Goal: Task Accomplishment & Management: Manage account settings

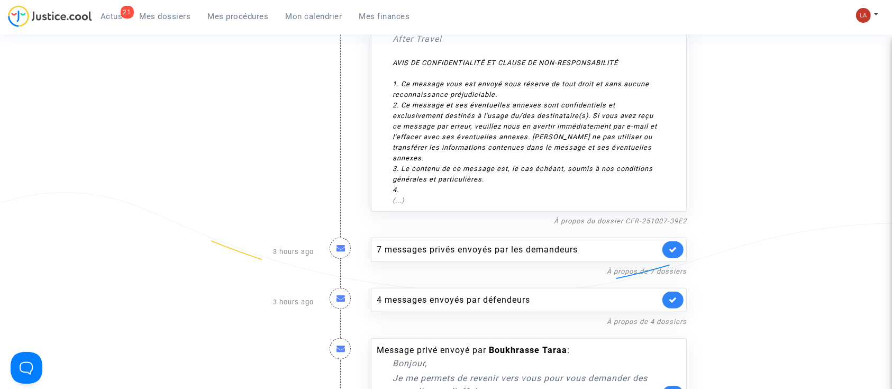
scroll to position [705, 0]
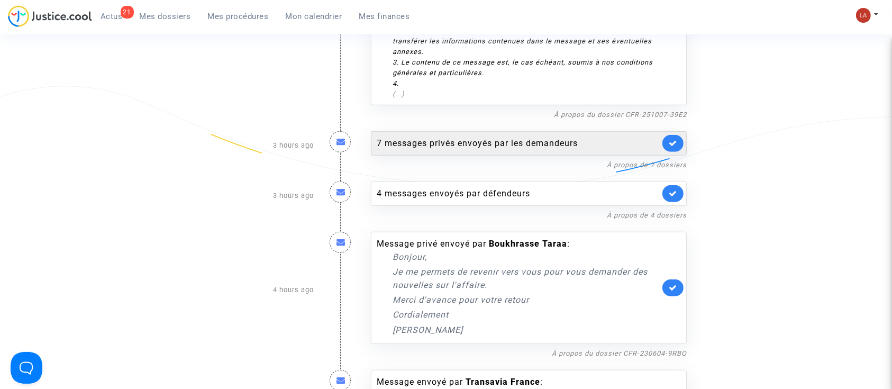
click at [575, 142] on div "7 messages privés envoyés par les demandeurs" at bounding box center [529, 143] width 316 height 24
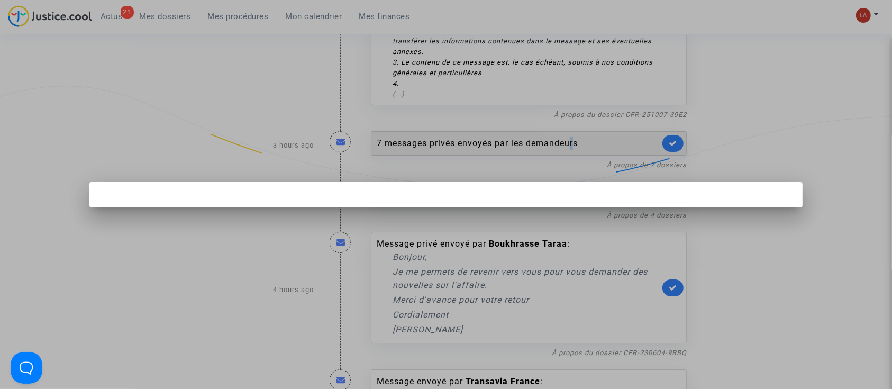
scroll to position [0, 0]
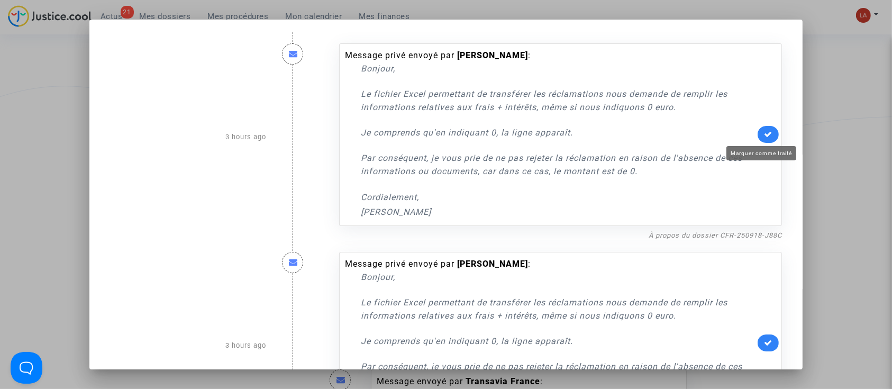
click at [764, 135] on icon at bounding box center [768, 134] width 8 height 8
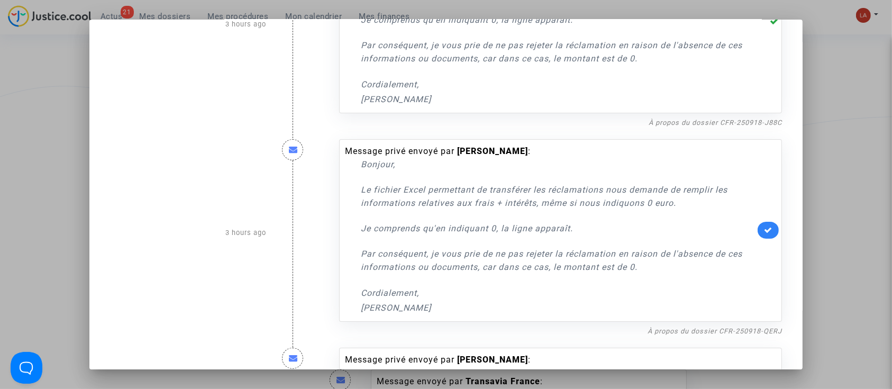
scroll to position [212, 0]
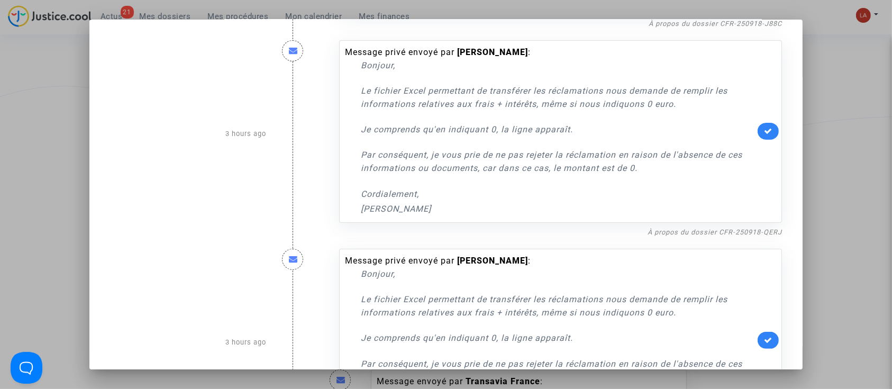
click at [750, 136] on div "Message privé envoyé par Madeleine Djande : Bonjour, Le fichier Excel permettan…" at bounding box center [560, 131] width 443 height 182
click at [762, 138] on link at bounding box center [767, 131] width 21 height 17
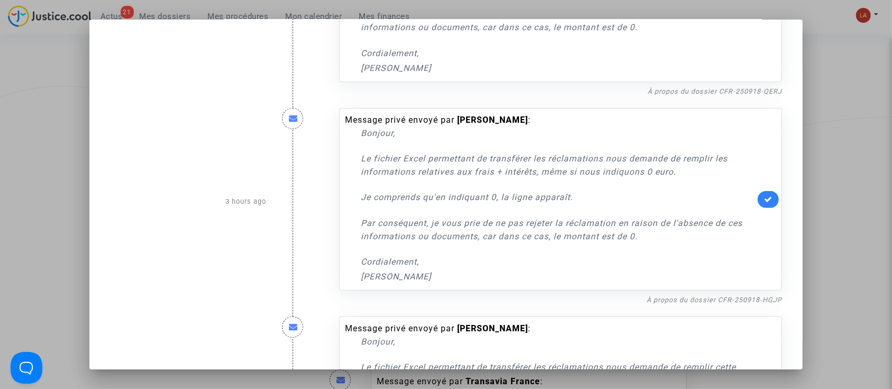
click at [757, 194] on link at bounding box center [767, 199] width 21 height 17
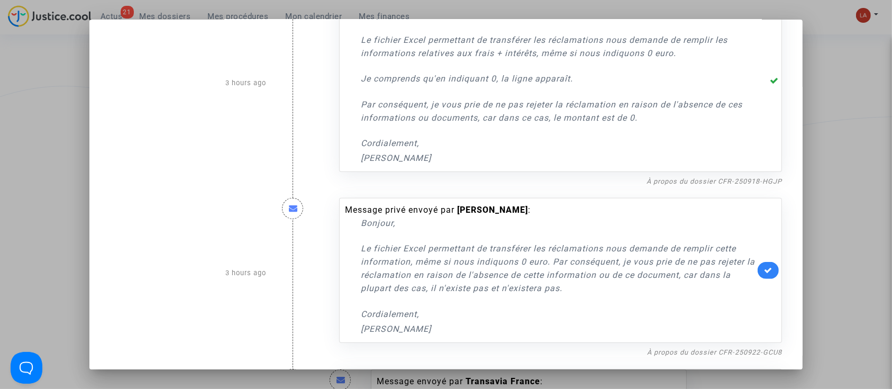
scroll to position [564, 0]
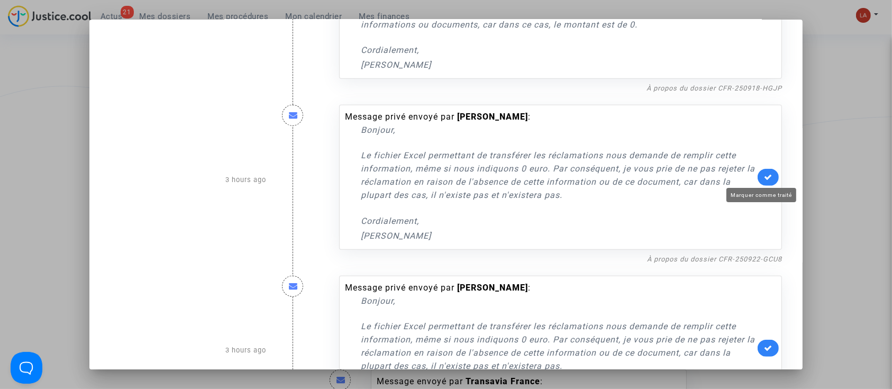
click at [764, 175] on icon at bounding box center [768, 177] width 8 height 8
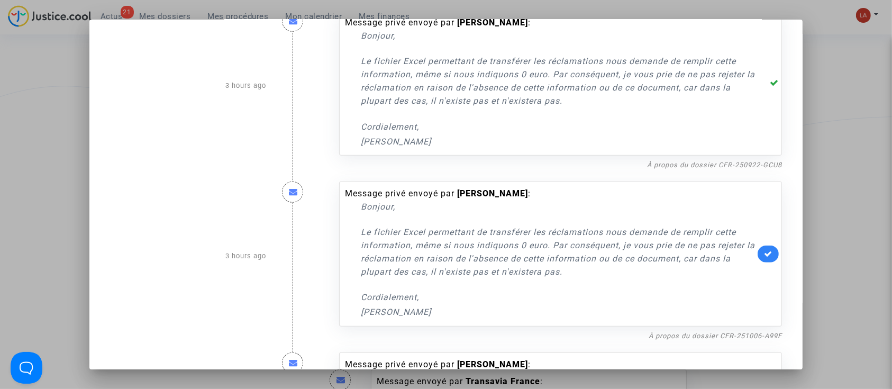
scroll to position [705, 0]
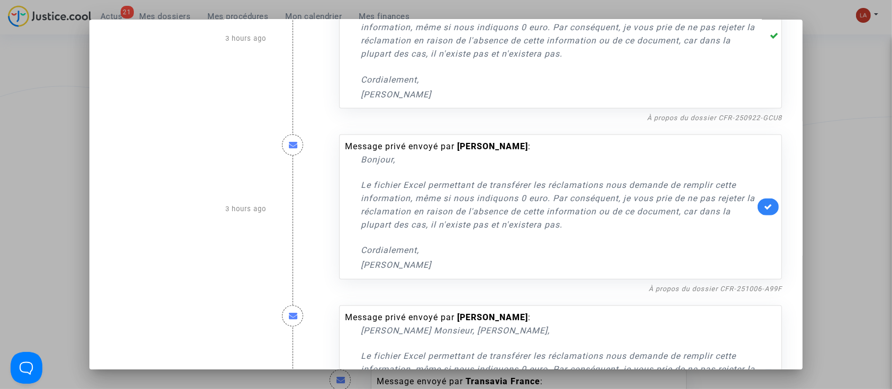
click at [764, 204] on icon at bounding box center [768, 207] width 8 height 8
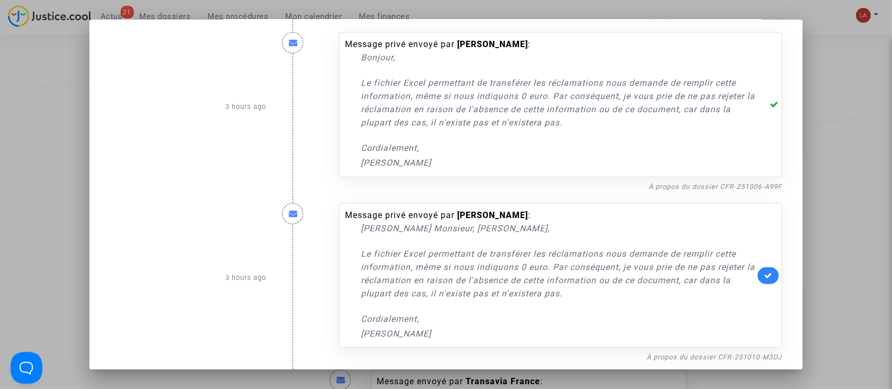
scroll to position [916, 0]
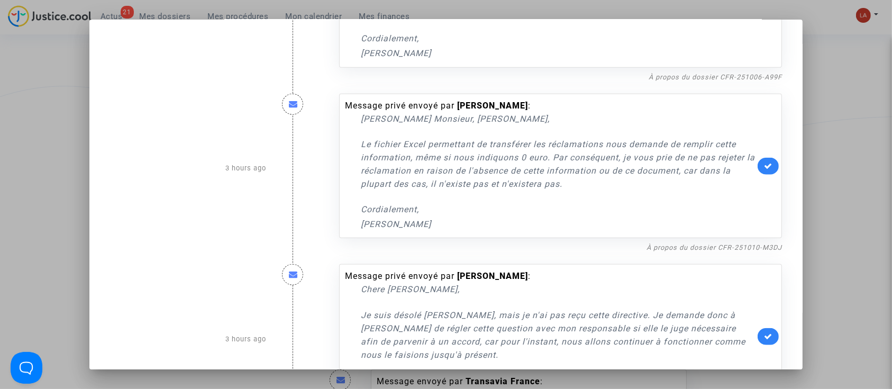
click at [764, 169] on icon at bounding box center [768, 166] width 8 height 8
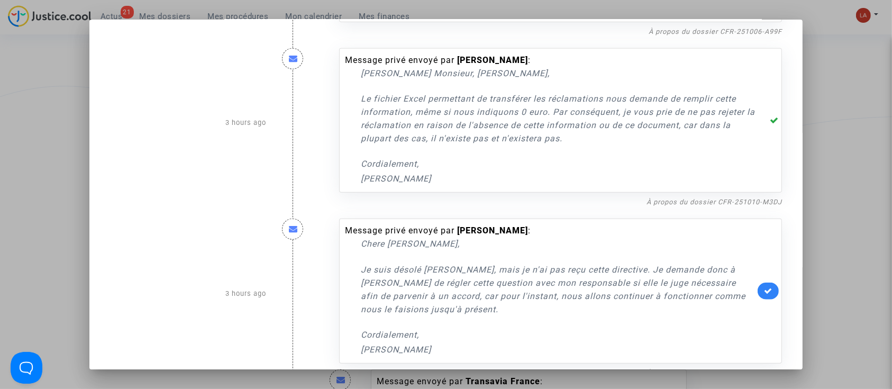
scroll to position [983, 0]
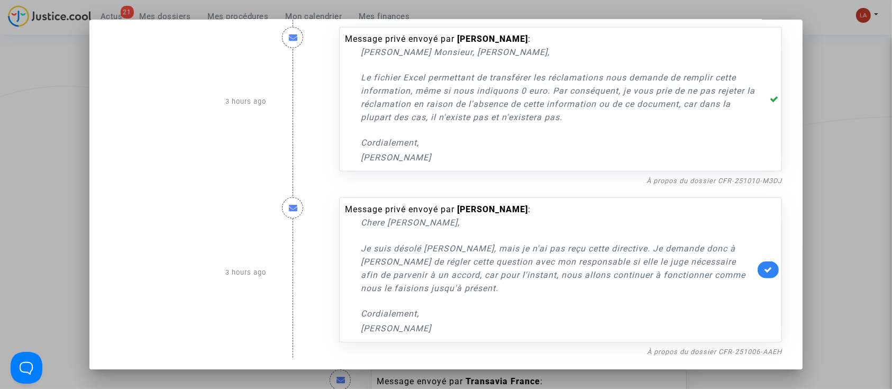
click at [765, 279] on div "Message privé envoyé par Augustine Itouko : Chere Laurene, Je suis désolé Laure…" at bounding box center [560, 269] width 443 height 145
click at [767, 273] on link at bounding box center [767, 269] width 21 height 17
drag, startPoint x: 436, startPoint y: 281, endPoint x: 357, endPoint y: 244, distance: 86.8
click at [351, 244] on div "Message privé envoyé par Augustine Itouko : Chere Laurene, Je suis désolé Laure…" at bounding box center [550, 269] width 410 height 132
copy p "Je suis désolé Laurene, mais je n'ai pas reçu cette directive. Je demande donc …"
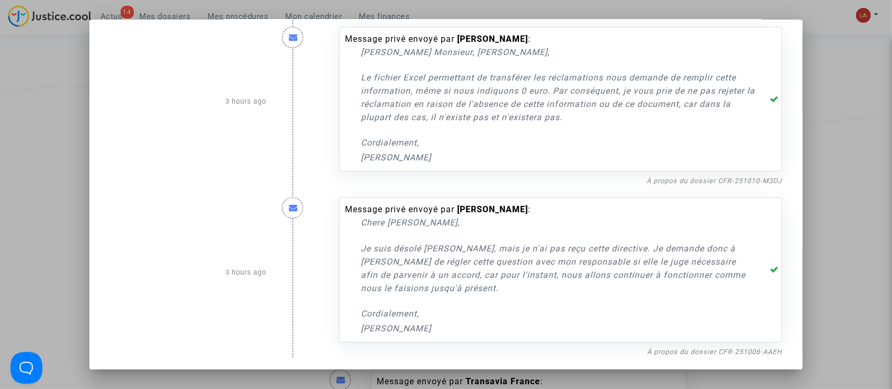
drag, startPoint x: 862, startPoint y: 208, endPoint x: 843, endPoint y: 205, distance: 19.3
click at [862, 208] on div at bounding box center [446, 194] width 892 height 389
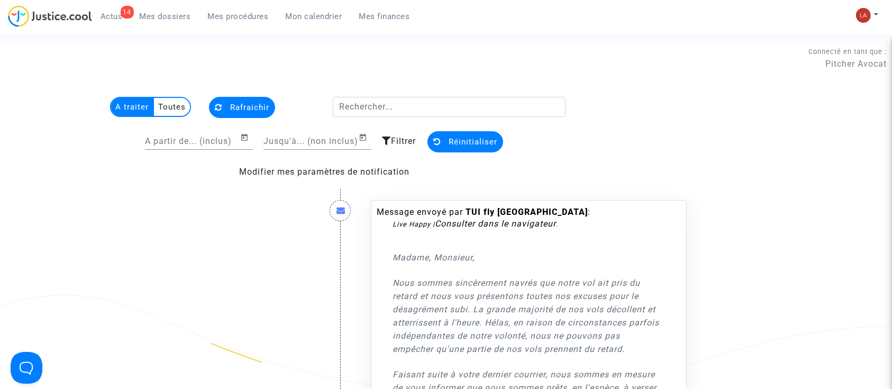
scroll to position [705, 0]
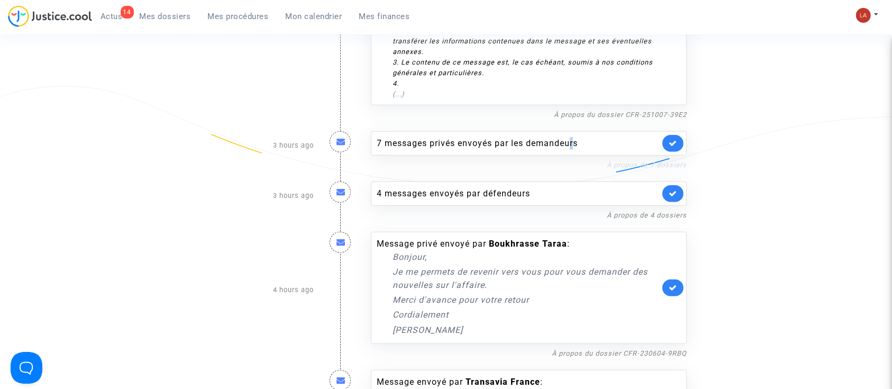
click at [620, 161] on link "À propos de 7 dossiers" at bounding box center [647, 165] width 80 height 8
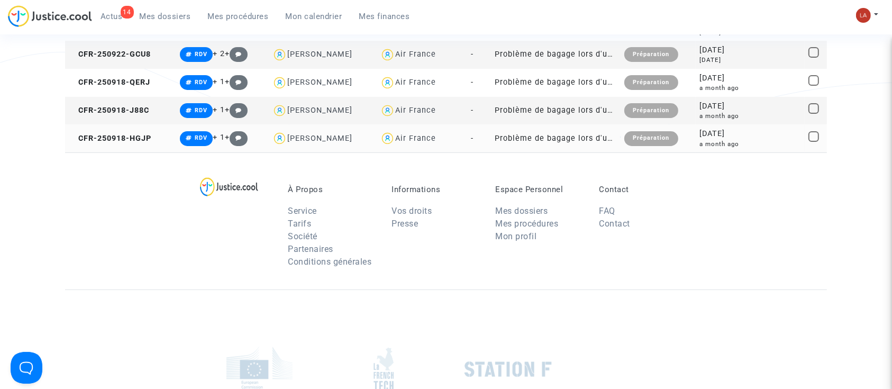
scroll to position [212, 0]
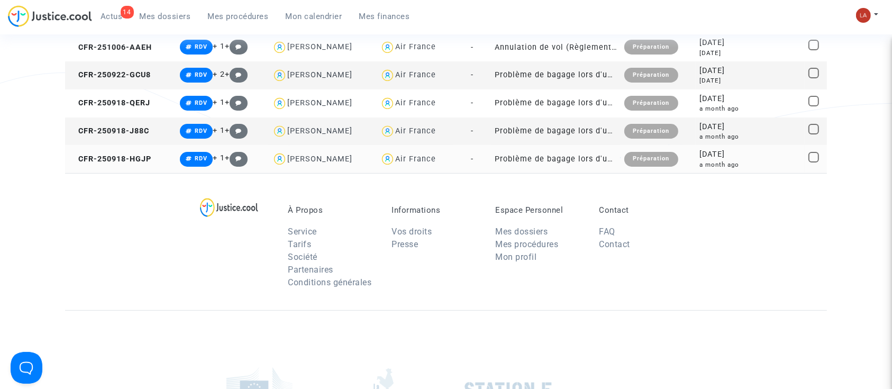
click at [143, 165] on td "CFR-250918-HGJP" at bounding box center [120, 159] width 111 height 28
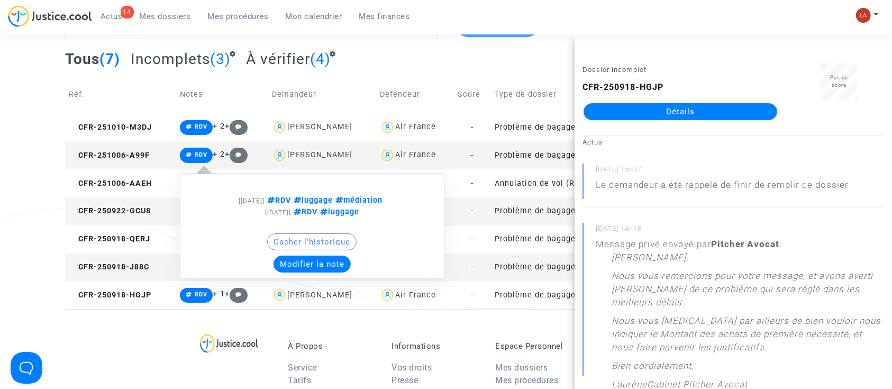
scroll to position [70, 0]
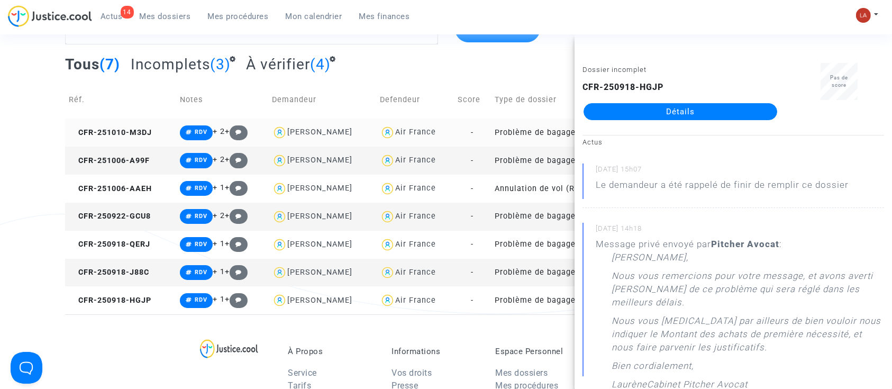
click at [129, 126] on td "CFR-251010-M3DJ" at bounding box center [120, 132] width 111 height 28
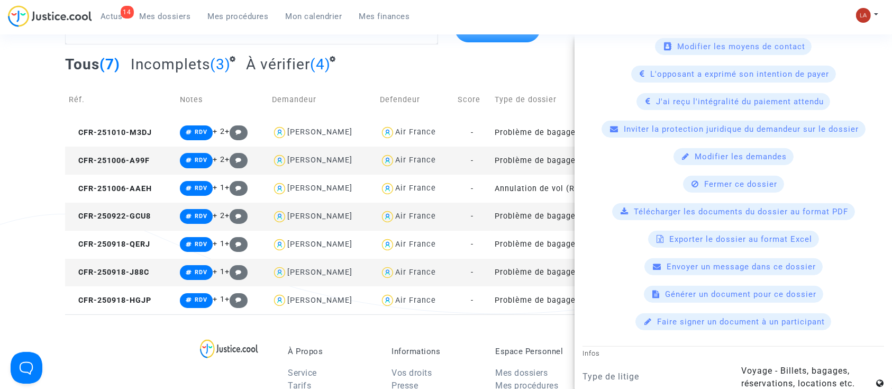
scroll to position [846, 0]
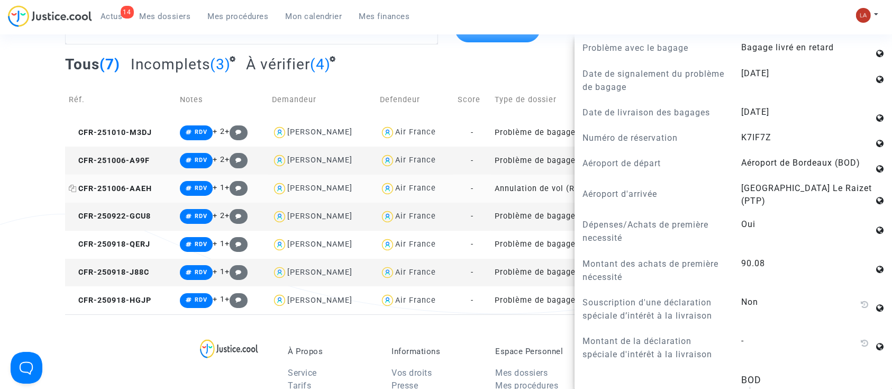
click at [138, 189] on span "CFR-251006-AAEH" at bounding box center [110, 188] width 83 height 9
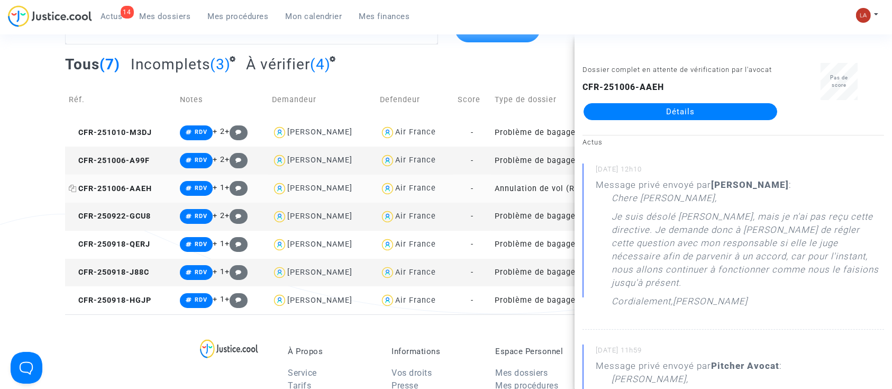
click at [71, 187] on icon at bounding box center [73, 188] width 8 height 7
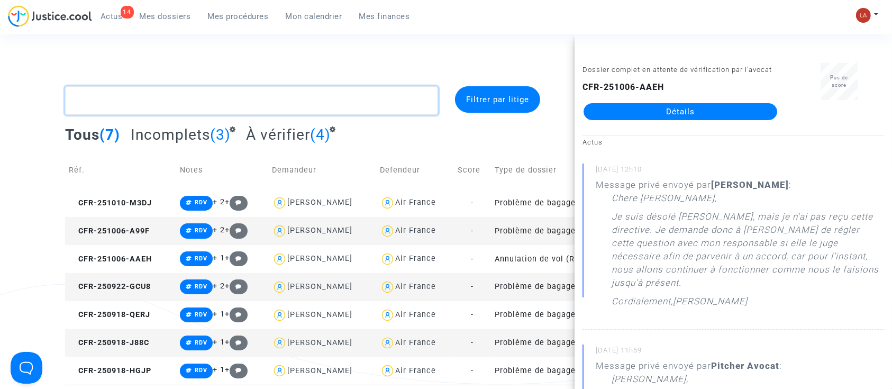
click at [288, 91] on textarea at bounding box center [251, 100] width 373 height 29
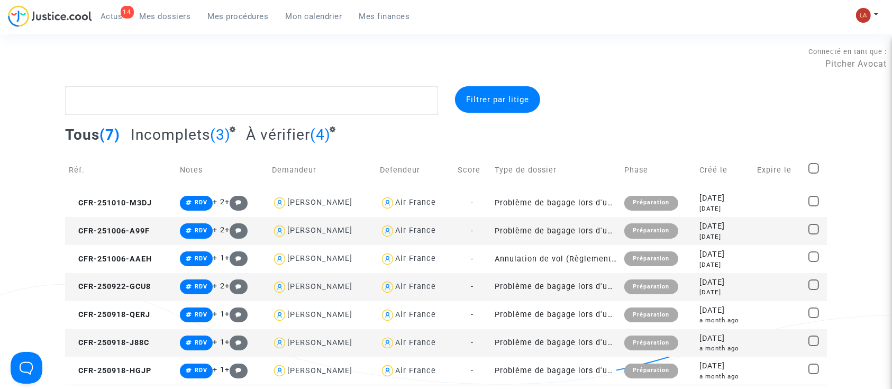
click at [191, 11] on link "Mes dossiers" at bounding box center [165, 16] width 68 height 16
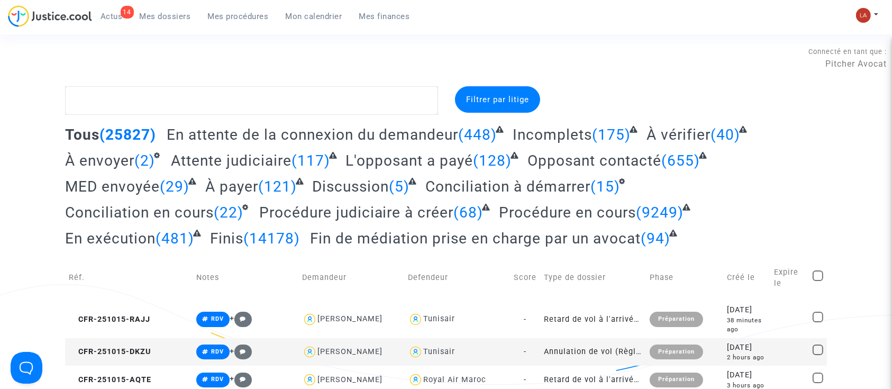
drag, startPoint x: 506, startPoint y: 99, endPoint x: 518, endPoint y: 104, distance: 13.1
click at [506, 99] on span "Filtrer par litige" at bounding box center [497, 100] width 63 height 10
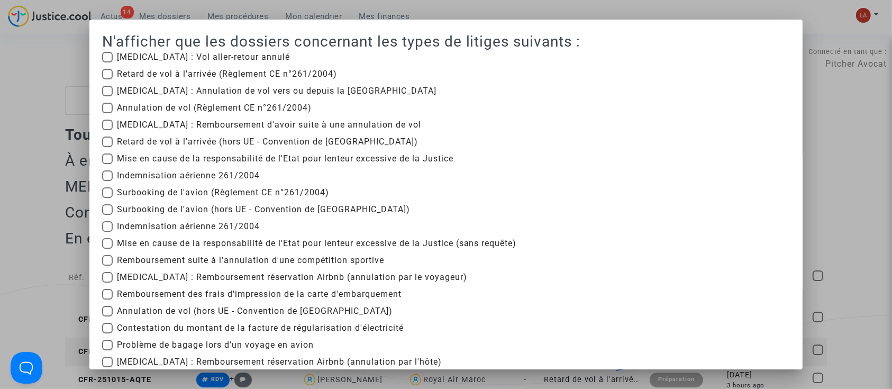
click at [843, 150] on div at bounding box center [446, 194] width 892 height 389
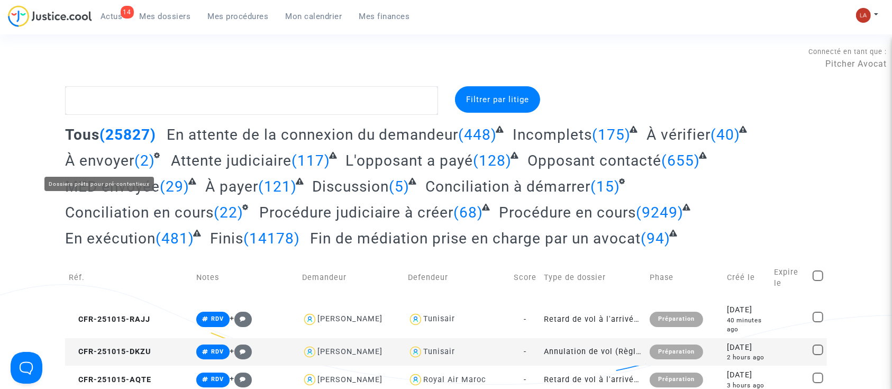
click at [118, 162] on span "À envoyer" at bounding box center [99, 160] width 69 height 17
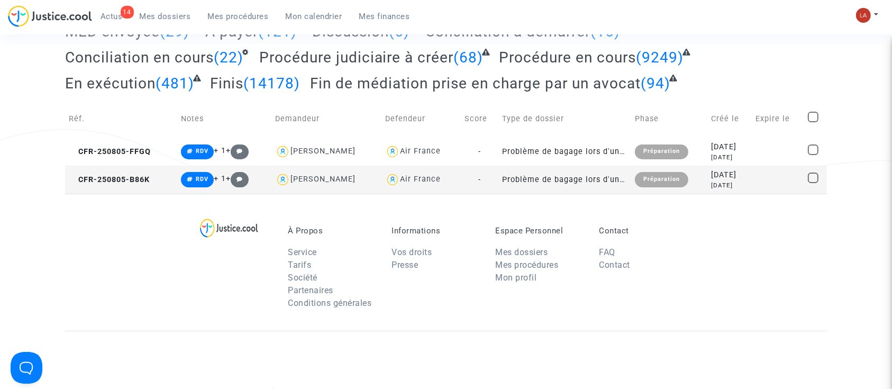
scroll to position [70, 0]
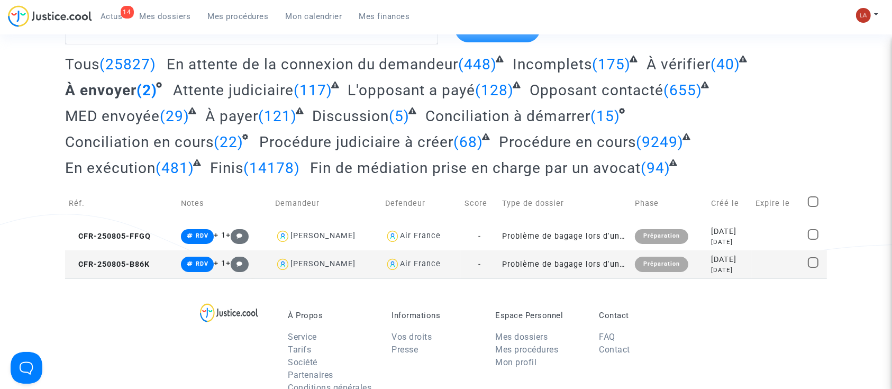
click at [810, 197] on span at bounding box center [812, 201] width 11 height 11
click at [812, 207] on input "checkbox" at bounding box center [812, 207] width 1 height 1
checkbox input "true"
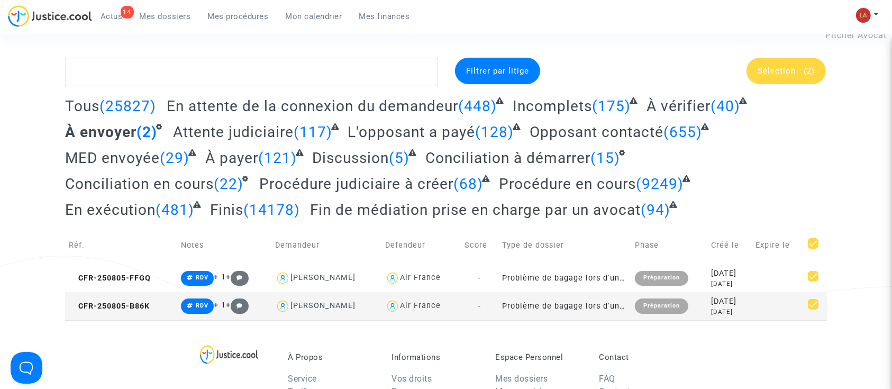
scroll to position [0, 0]
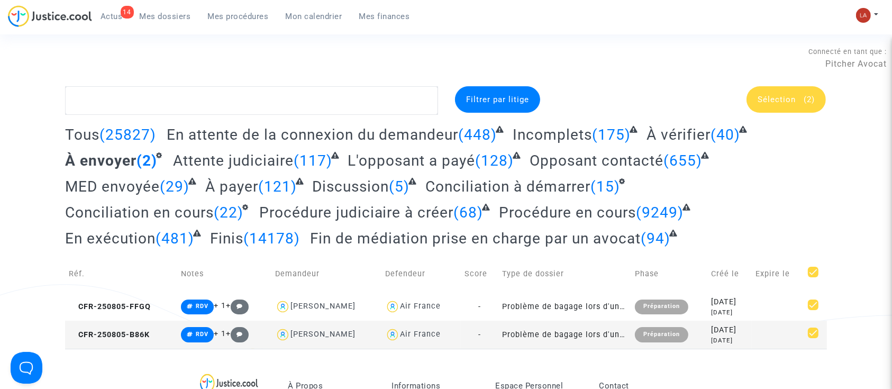
click at [776, 104] on span "Sélection" at bounding box center [776, 100] width 38 height 10
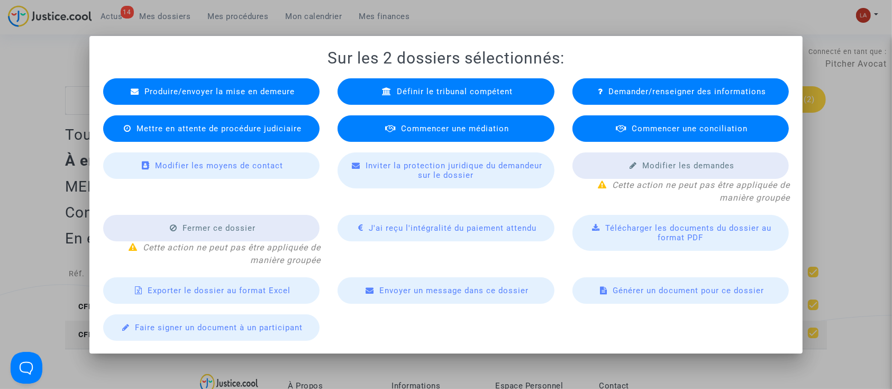
click at [846, 63] on div at bounding box center [446, 194] width 892 height 389
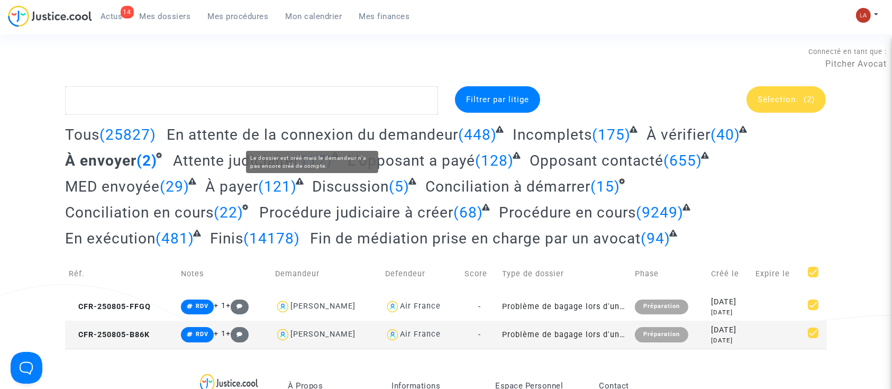
click at [230, 85] on div "Connecté en tant que : Pitcher Avocat" at bounding box center [443, 73] width 886 height 25
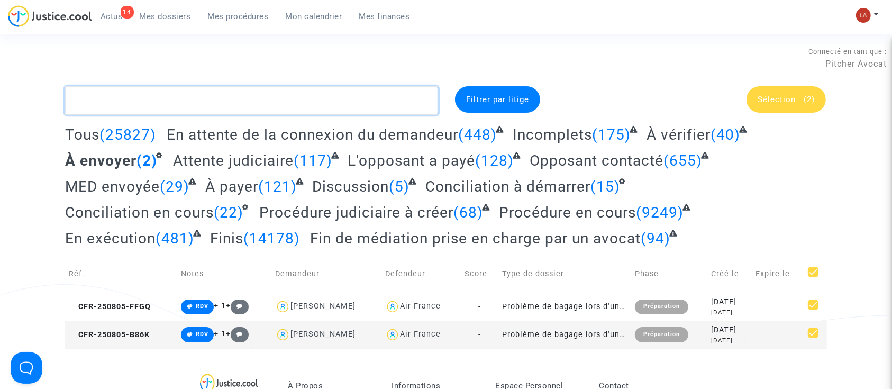
click at [230, 91] on textarea at bounding box center [251, 100] width 373 height 29
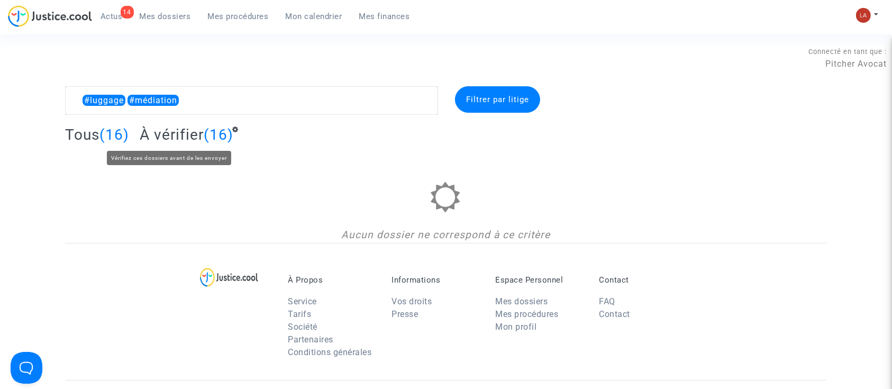
click at [169, 129] on span "À vérifier" at bounding box center [172, 134] width 64 height 17
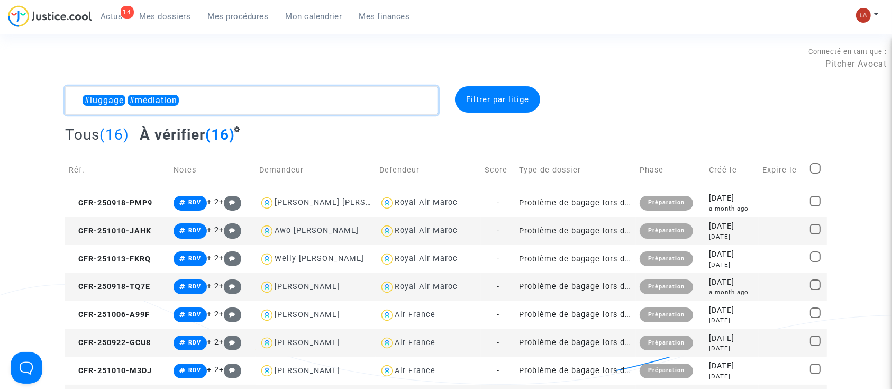
click at [259, 104] on textarea at bounding box center [251, 100] width 373 height 29
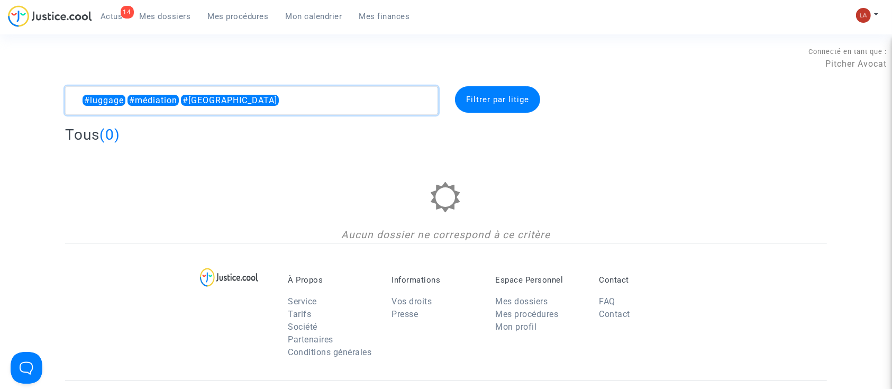
drag, startPoint x: 185, startPoint y: 103, endPoint x: 336, endPoint y: 102, distance: 151.8
click at [336, 102] on textarea at bounding box center [251, 100] width 373 height 29
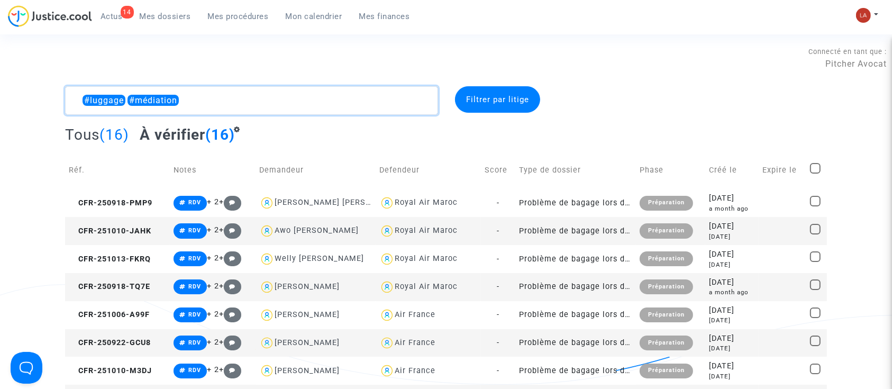
type textarea "#luggage #médiation"
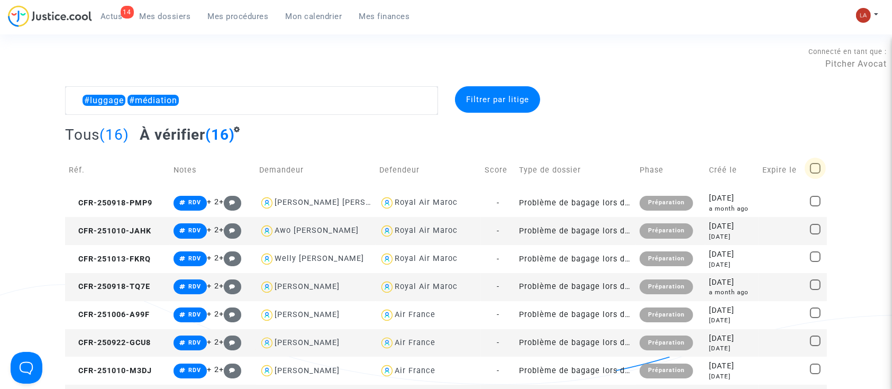
click at [820, 169] on span at bounding box center [815, 168] width 11 height 11
click at [815, 173] on input "checkbox" at bounding box center [814, 173] width 1 height 1
checkbox input "true"
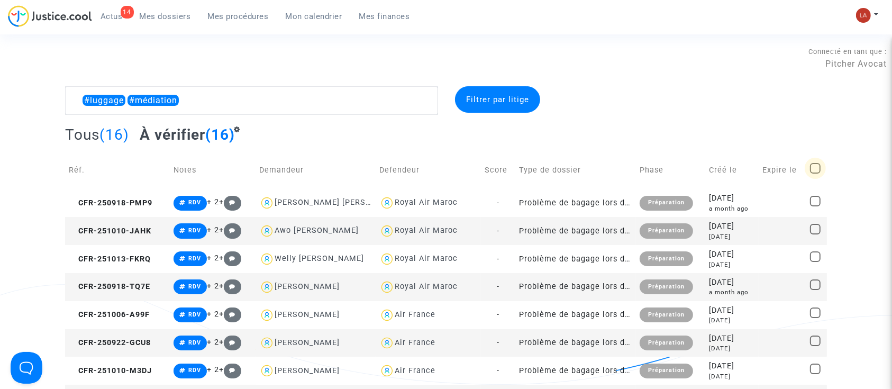
checkbox input "true"
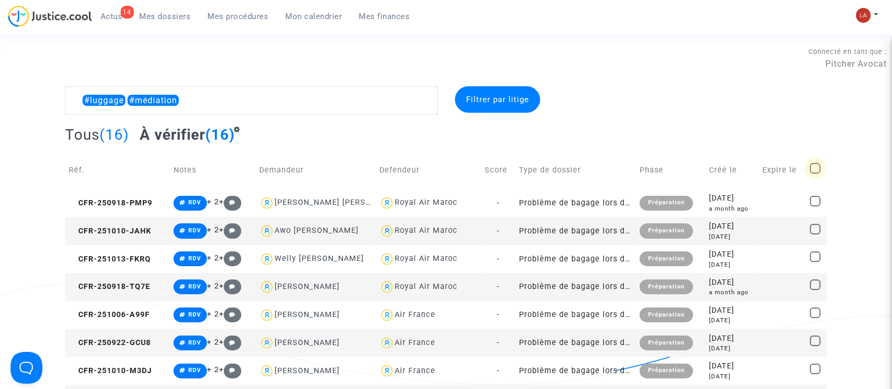
checkbox input "true"
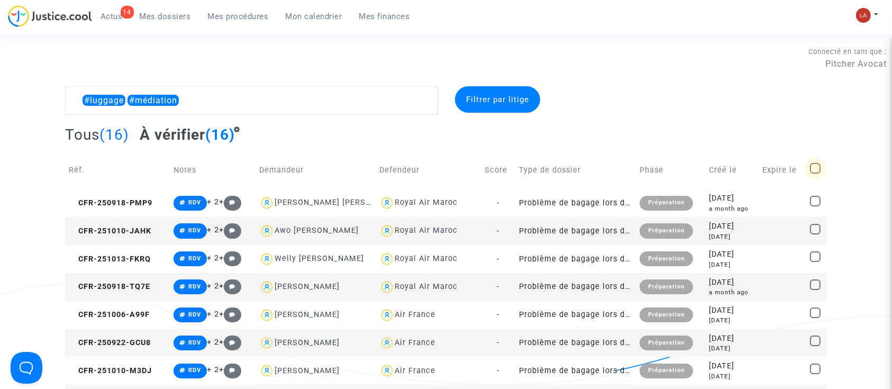
checkbox input "true"
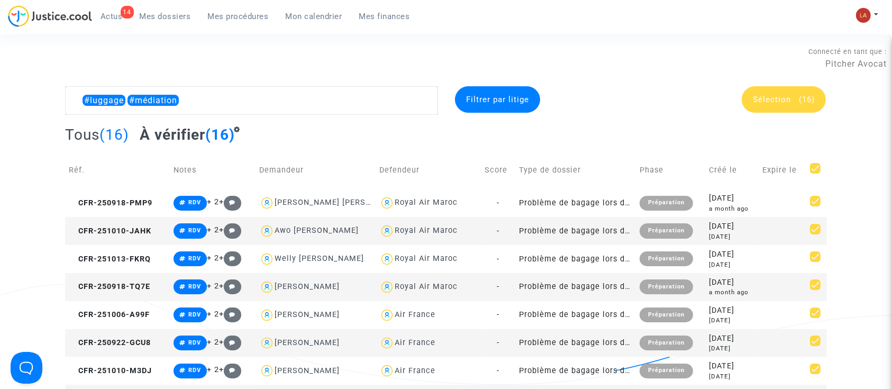
click at [803, 93] on div "Sélection (16)" at bounding box center [783, 99] width 84 height 26
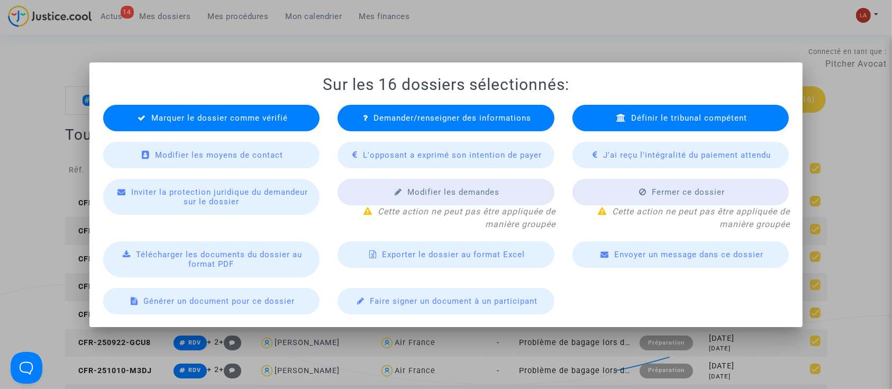
click at [276, 116] on span "Marquer le dossier comme vérifié" at bounding box center [219, 118] width 136 height 10
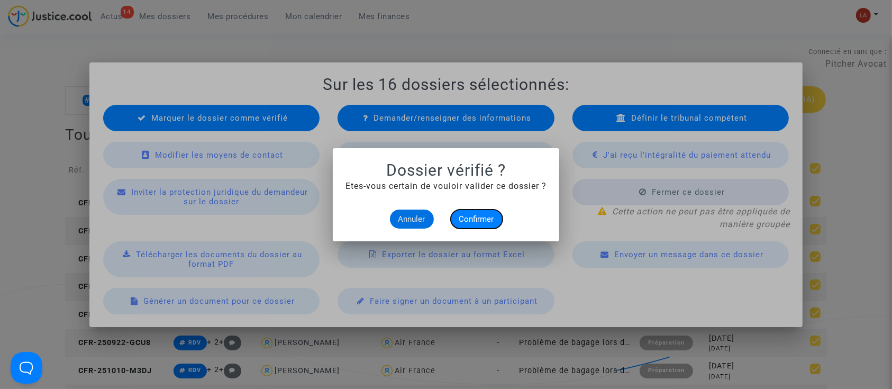
click at [466, 214] on span "Confirmer" at bounding box center [476, 219] width 35 height 10
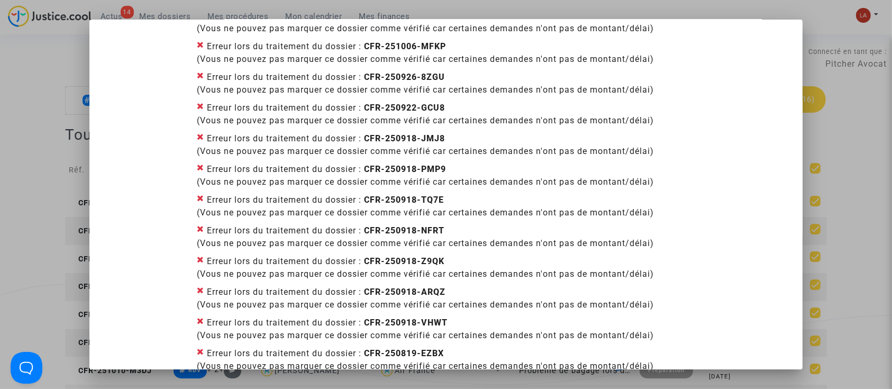
scroll to position [264, 0]
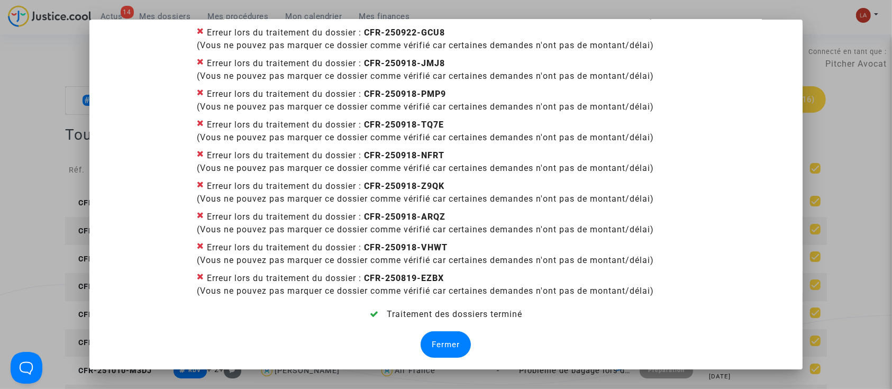
click at [433, 345] on div "Fermer" at bounding box center [445, 344] width 50 height 26
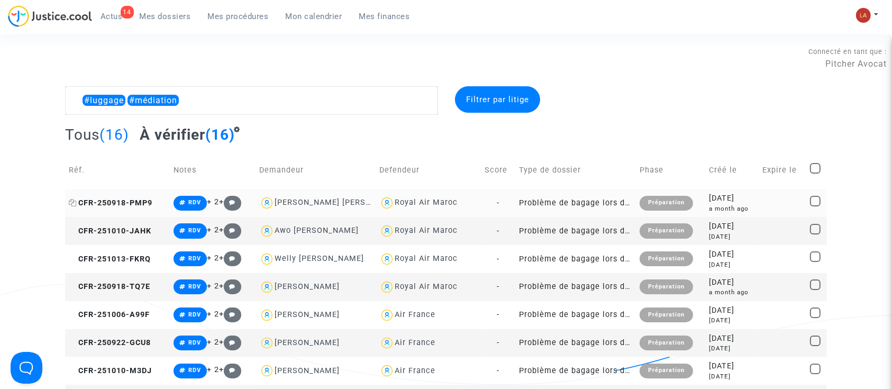
click at [112, 202] on span "CFR-250918-PMP9" at bounding box center [111, 202] width 84 height 9
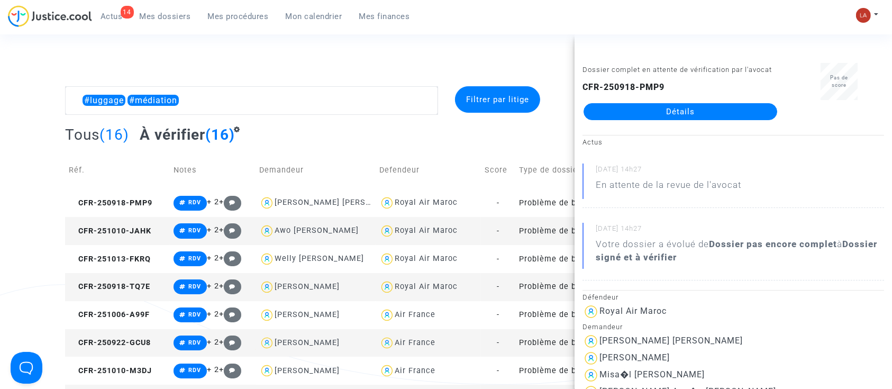
drag, startPoint x: 693, startPoint y: 135, endPoint x: 719, endPoint y: 121, distance: 29.8
drag, startPoint x: 54, startPoint y: 98, endPoint x: 72, endPoint y: 99, distance: 17.5
click at [54, 98] on div "#luggage #médiation Filtrer par litige Tous (16) À vérifier (16) Réf. Notes Dem…" at bounding box center [446, 361] width 892 height 550
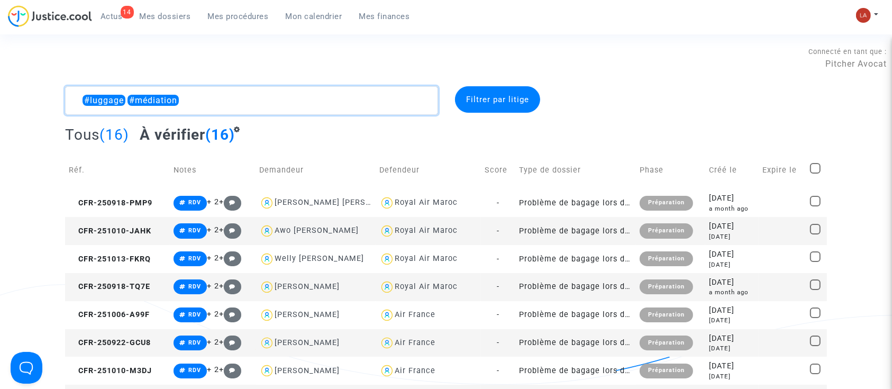
click at [77, 99] on textarea at bounding box center [251, 100] width 373 height 29
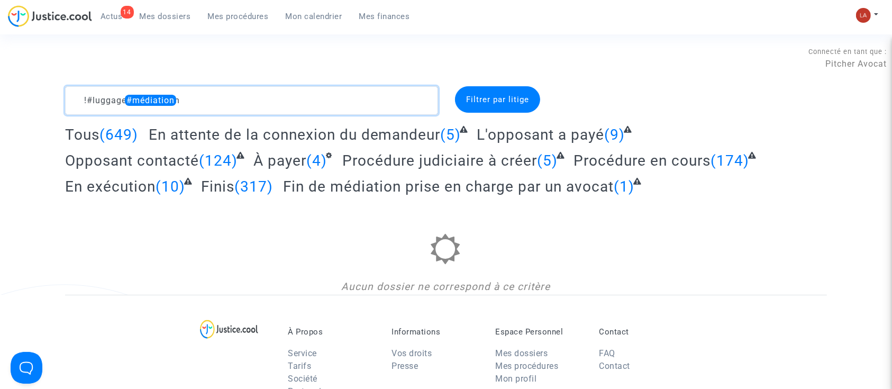
drag, startPoint x: 263, startPoint y: 87, endPoint x: 412, endPoint y: 89, distance: 149.1
click at [410, 89] on textarea at bounding box center [251, 100] width 373 height 29
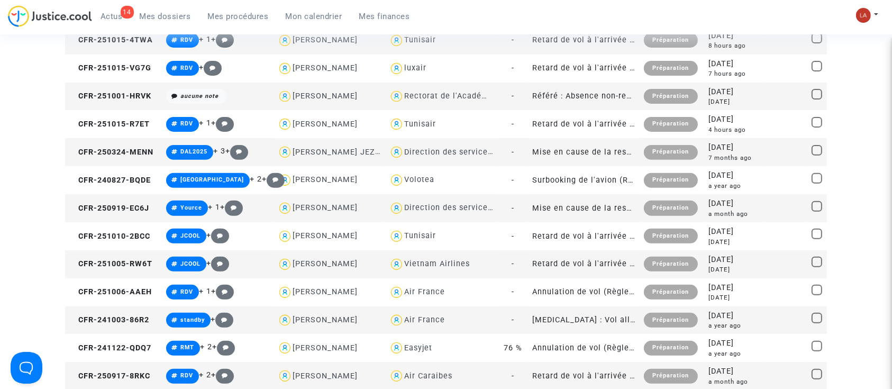
scroll to position [282, 0]
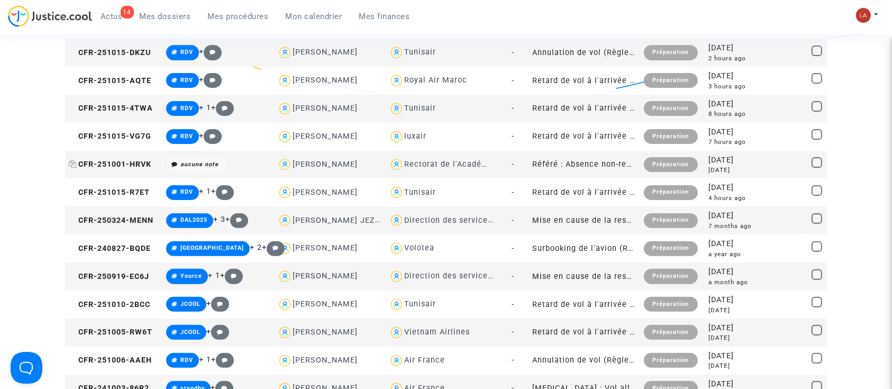
type textarea "!#luggage"
click at [75, 164] on icon at bounding box center [73, 163] width 8 height 7
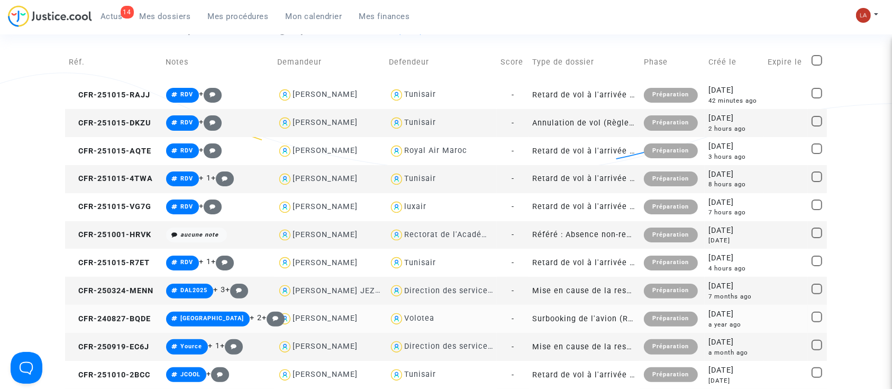
scroll to position [212, 0]
click at [113, 231] on span "CFR-251001-HRVK" at bounding box center [110, 234] width 82 height 9
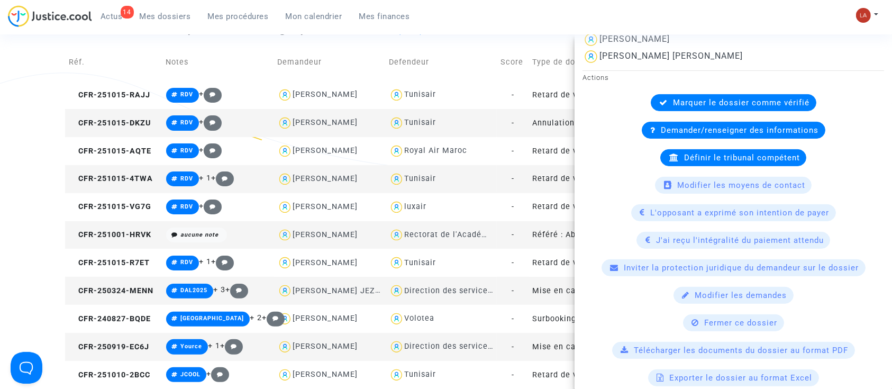
scroll to position [282, 0]
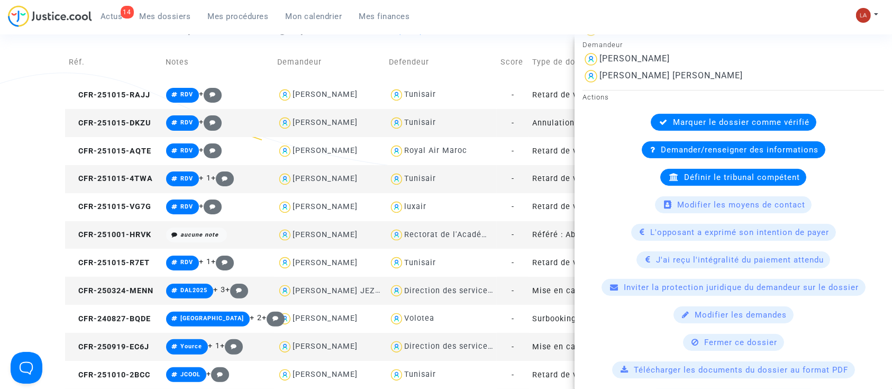
click at [31, 256] on div "!#luggage Filtrer par litige Tous (25770) En attente de la connexion du demande…" at bounding box center [446, 272] width 892 height 794
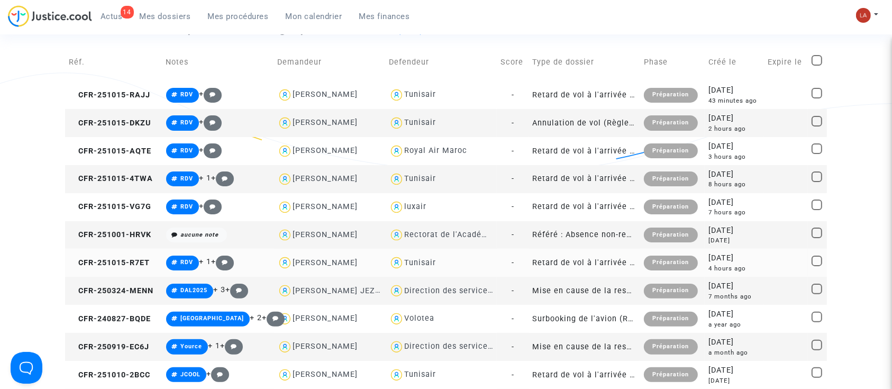
scroll to position [0, 0]
click at [69, 229] on td "CFR-251001-HRVK" at bounding box center [113, 235] width 97 height 28
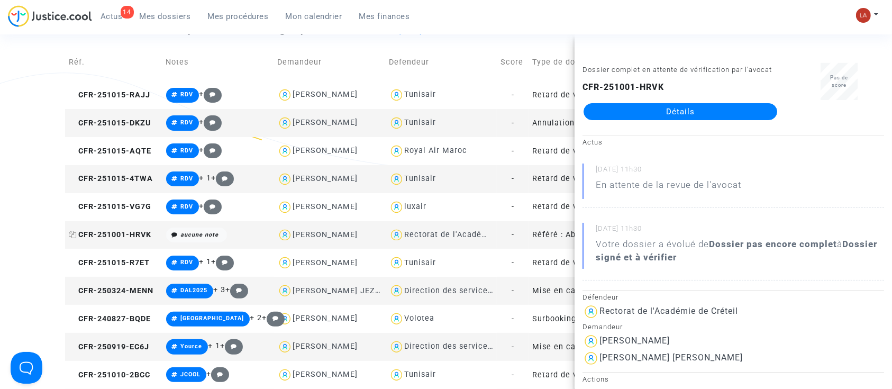
click at [74, 232] on icon at bounding box center [73, 234] width 8 height 7
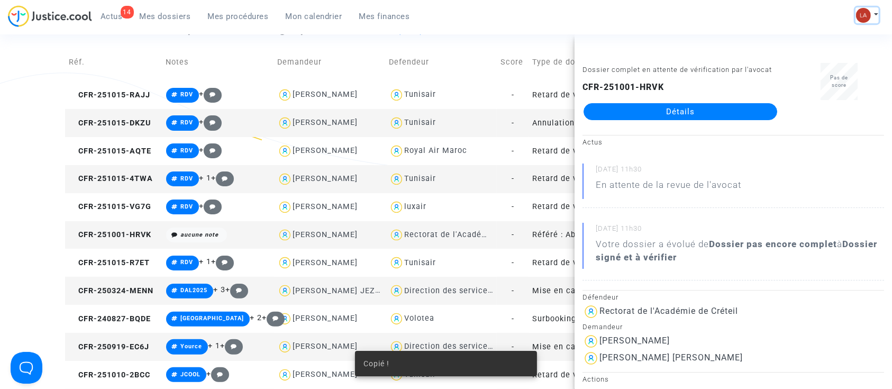
click at [869, 20] on button at bounding box center [866, 15] width 23 height 16
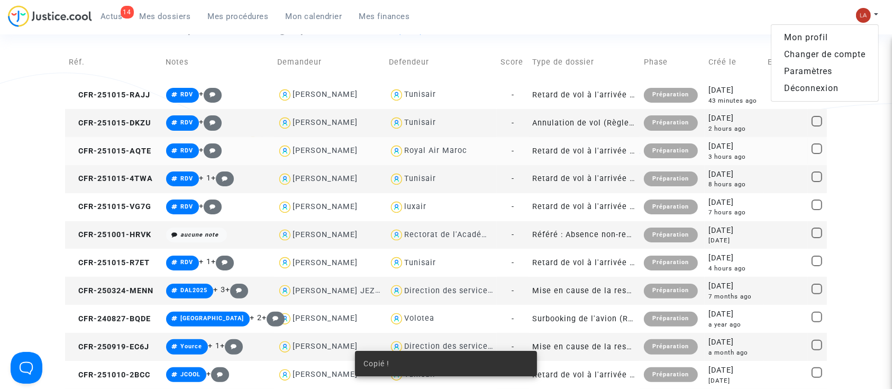
click at [824, 55] on link "Changer de compte" at bounding box center [824, 54] width 107 height 17
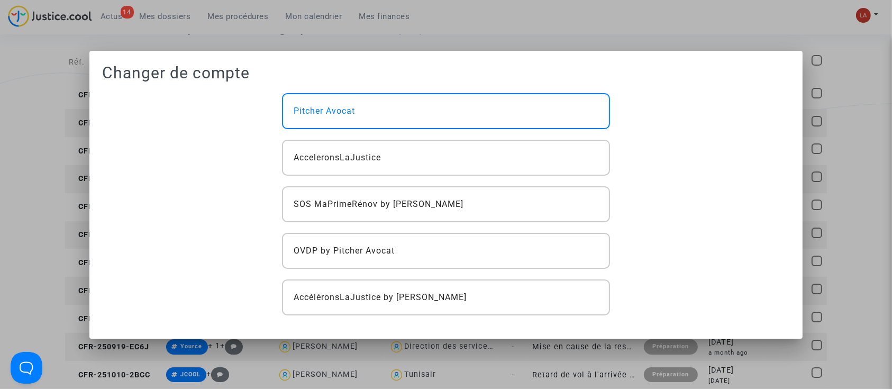
click at [473, 269] on div "Pitcher Avocat AcceleronsLaJustice SOS MaPrimeRénov by Pitcher Avocat OVDP by P…" at bounding box center [446, 204] width 344 height 222
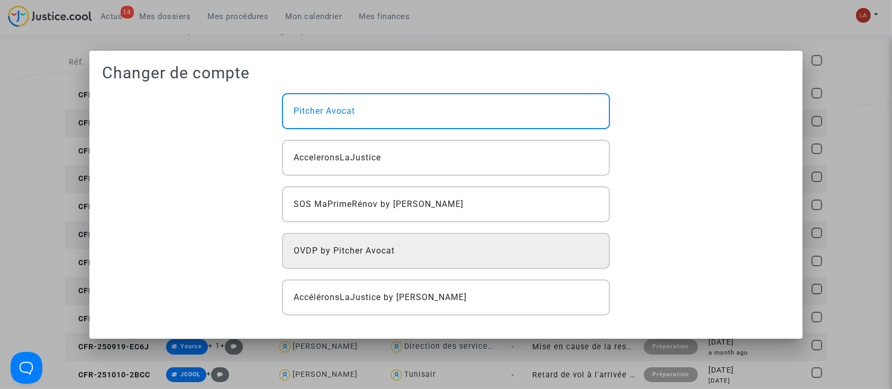
click at [473, 261] on div "OVDP by Pitcher Avocat" at bounding box center [446, 251] width 328 height 36
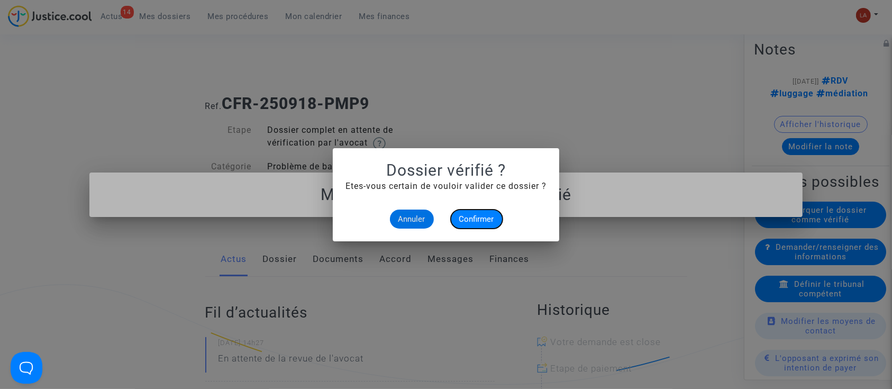
click at [478, 224] on button "Confirmer" at bounding box center [477, 218] width 52 height 19
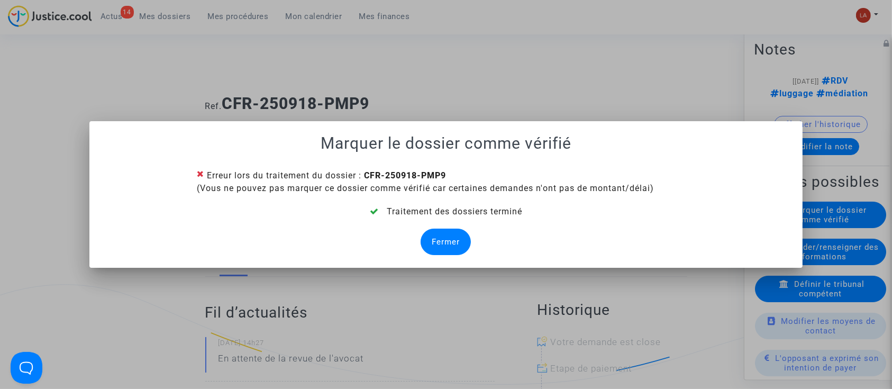
click at [442, 231] on div "Fermer" at bounding box center [445, 241] width 50 height 26
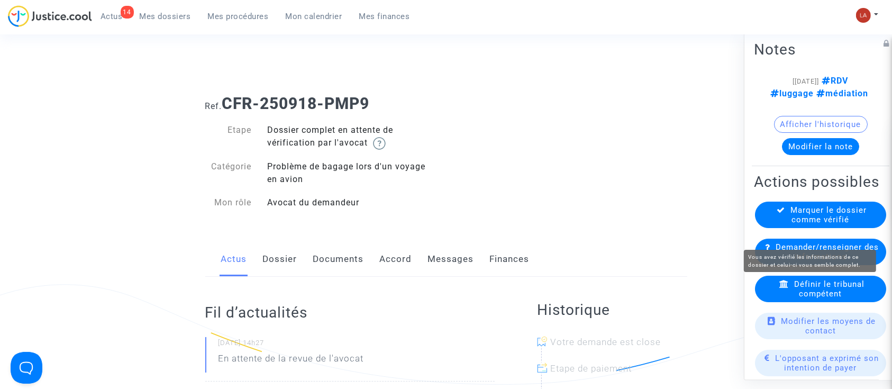
click at [849, 224] on span "Marquer le dossier comme vérifié" at bounding box center [829, 214] width 76 height 19
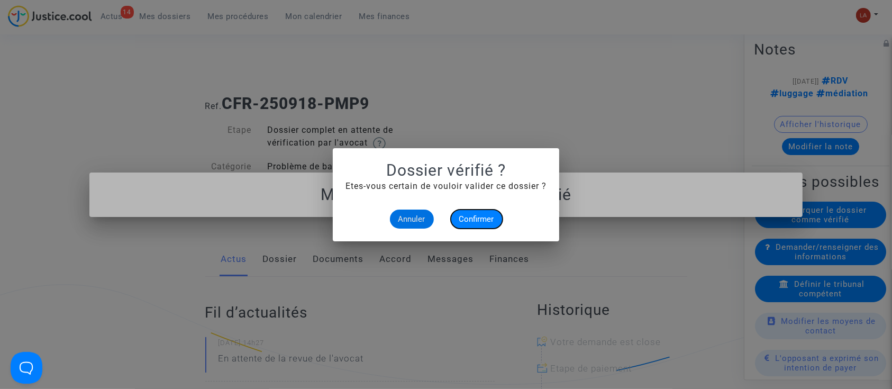
click at [458, 223] on button "Confirmer" at bounding box center [477, 218] width 52 height 19
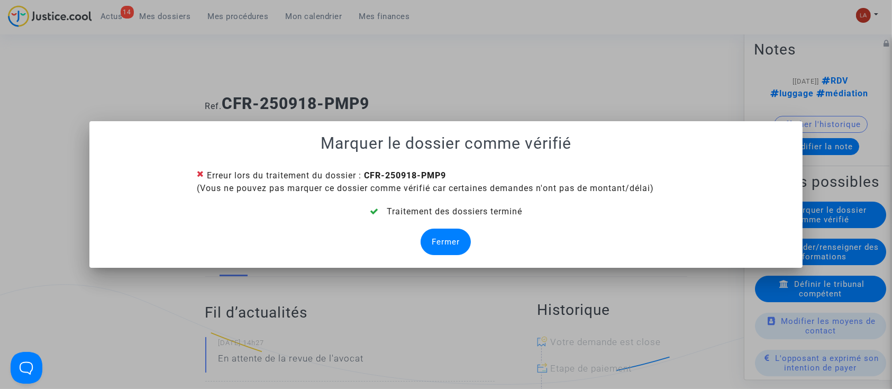
click at [533, 66] on div at bounding box center [446, 194] width 892 height 389
drag, startPoint x: 451, startPoint y: 234, endPoint x: 365, endPoint y: 237, distance: 85.7
click at [451, 235] on div "Fermer" at bounding box center [445, 241] width 50 height 26
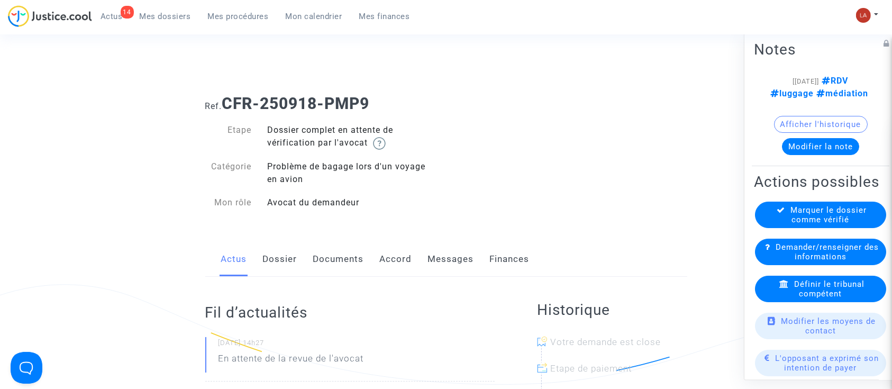
click at [295, 262] on link "Dossier" at bounding box center [280, 259] width 34 height 35
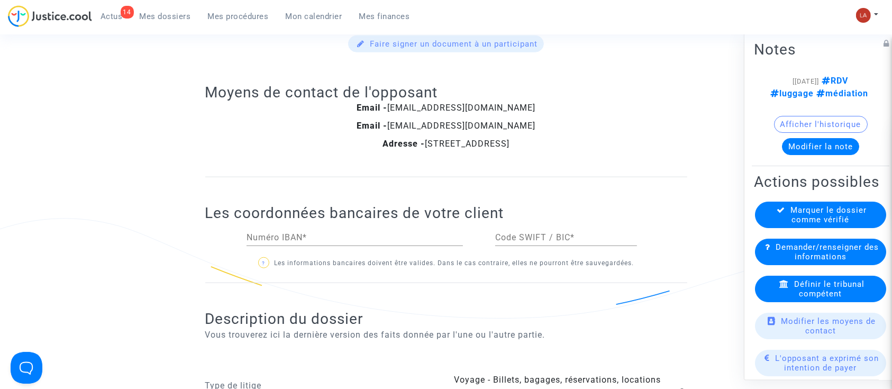
scroll to position [1481, 0]
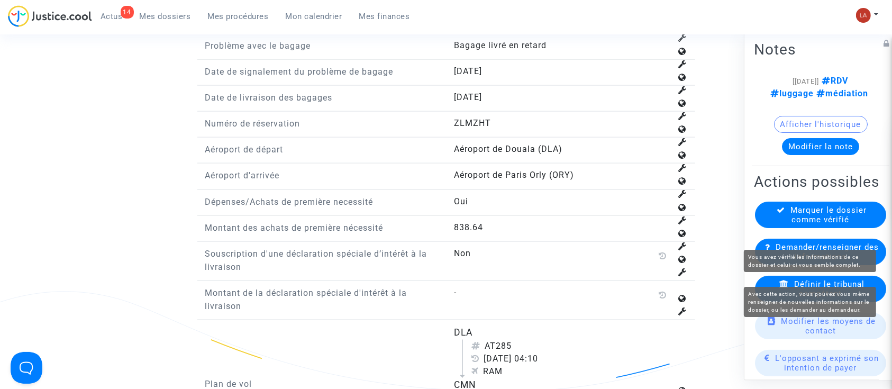
click at [813, 224] on span "Marquer le dossier comme vérifié" at bounding box center [829, 214] width 76 height 19
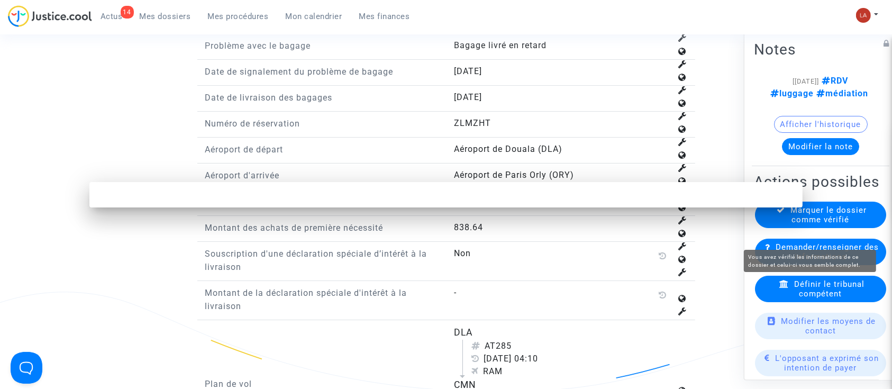
scroll to position [0, 0]
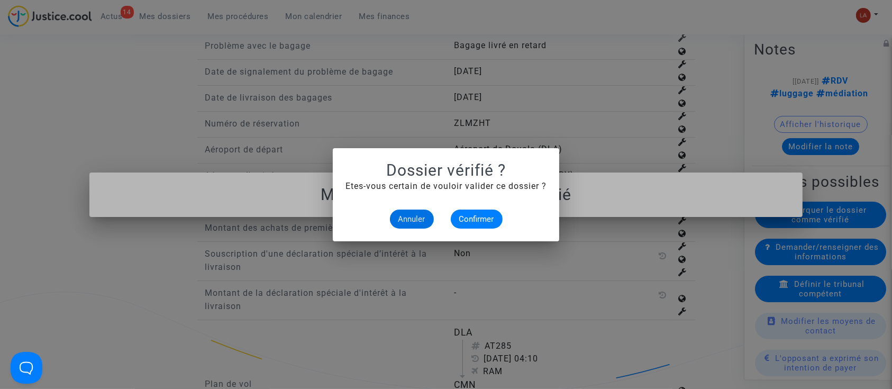
click at [469, 230] on mat-dialog-container "Dossier vérifié ? Etes-vous certain de vouloir valider ce dossier ? Annuler Con…" at bounding box center [446, 194] width 226 height 93
click at [480, 218] on span "Confirmer" at bounding box center [476, 219] width 35 height 10
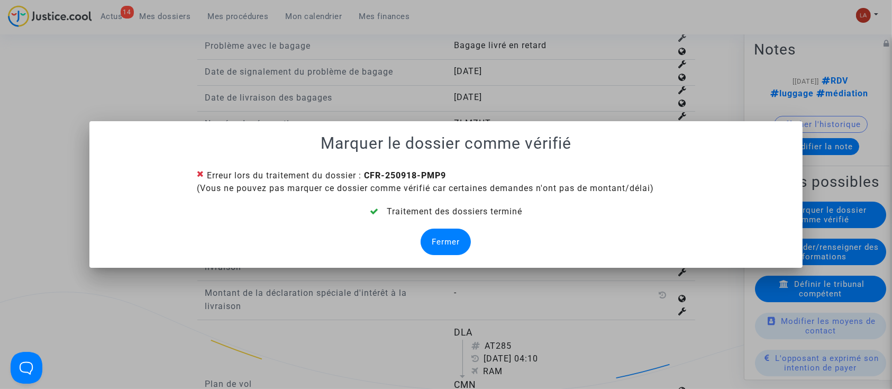
drag, startPoint x: 676, startPoint y: 188, endPoint x: 195, endPoint y: 176, distance: 481.4
click at [195, 176] on ng-component "Erreur lors du traitement du dossier : CFR-250918-PMP9 (Vous ne pouvez pas marq…" at bounding box center [446, 208] width 688 height 91
copy div "Erreur lors du traitement du dossier : CFR-250918-PMP9 (Vous ne pouvez pas marq…"
click at [446, 236] on div "Fermer" at bounding box center [445, 241] width 50 height 26
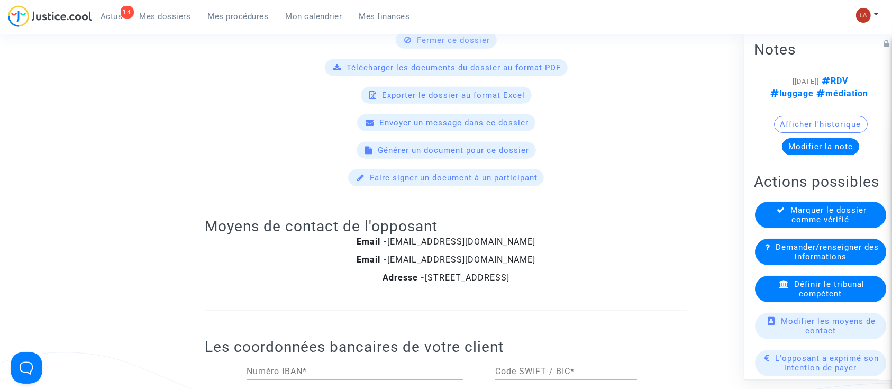
scroll to position [916, 0]
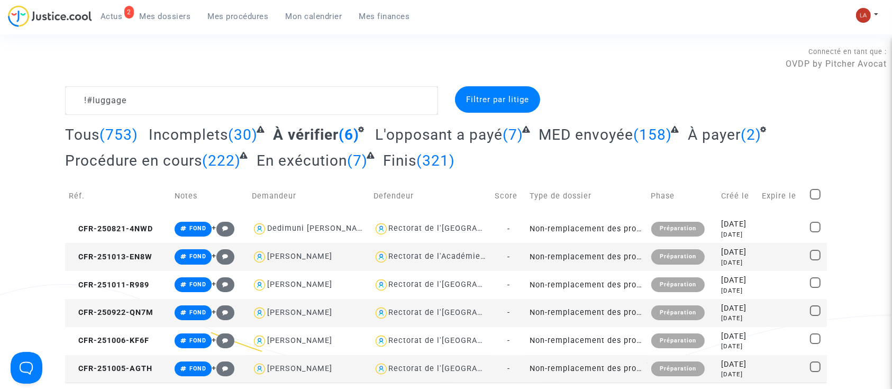
type textarea "CFR-251001-HRVK"
